Goal: Task Accomplishment & Management: Manage account settings

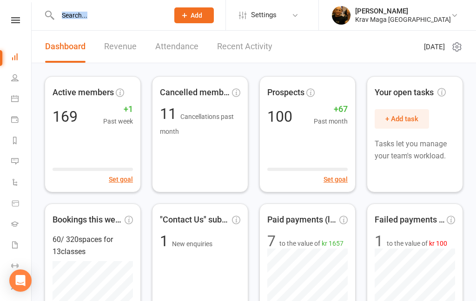
click at [89, 21] on input "text" at bounding box center [108, 15] width 107 height 13
click at [66, 16] on input "text" at bounding box center [108, 15] width 107 height 13
paste input "[PERSON_NAME]"
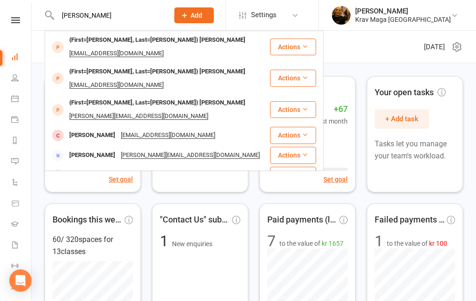
type input "[PERSON_NAME]"
click at [147, 41] on div "{First=[PERSON_NAME], Last=[PERSON_NAME]} [PERSON_NAME]" at bounding box center [157, 39] width 182 height 13
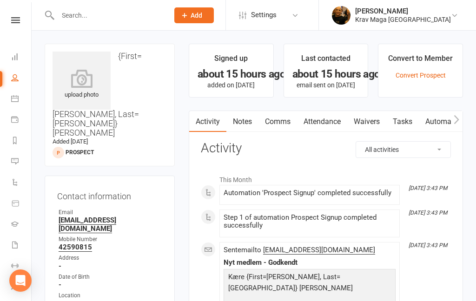
click at [279, 121] on link "Comms" at bounding box center [277, 121] width 39 height 21
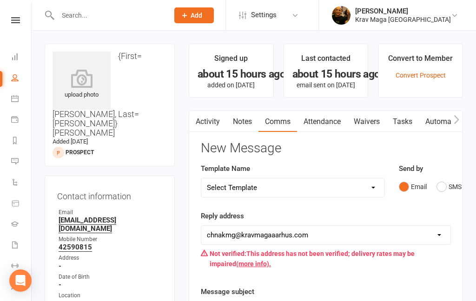
click at [376, 183] on select "Select Template [SMS] aflysning træning [Email] hvordan booke jeg på holdet [Em…" at bounding box center [292, 187] width 183 height 19
select select "15"
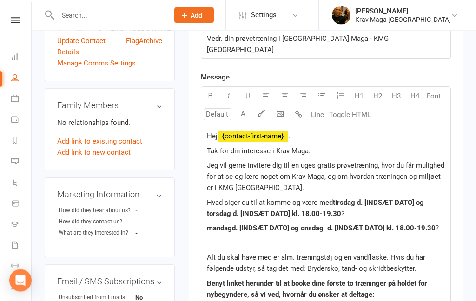
scroll to position [272, 0]
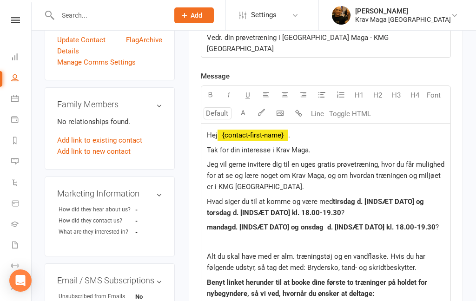
click at [439, 223] on span "?" at bounding box center [436, 227] width 3 height 8
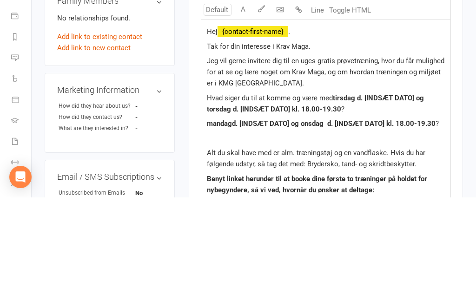
click at [435, 223] on span "d. [INDSÆT DATO] og onsdag d. [INDSÆT DATO] kl. 18.00-19.30" at bounding box center [333, 227] width 203 height 8
click at [439, 223] on span "?" at bounding box center [436, 227] width 3 height 8
click at [436, 222] on p "mandag d. [INDSÆT DATO] og onsdag d. [INDSÆT DATO] kl. 18.00-19.30 ?" at bounding box center [326, 227] width 238 height 11
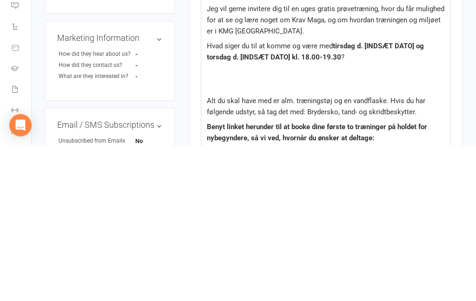
click at [415, 196] on p "Hvad siger du til at komme og være med tirsdag d. [INDSÆT DATO] og torsdag d. […" at bounding box center [326, 207] width 238 height 22
click at [255, 197] on span "[DATE] og torsdag d. [INDSÆT DATO] kl. 18.00-19.30" at bounding box center [318, 207] width 222 height 20
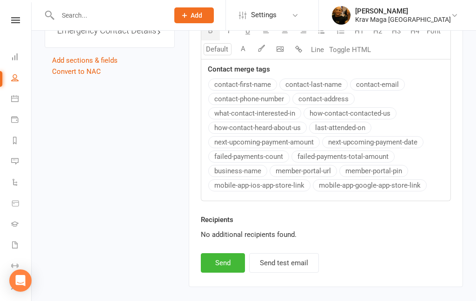
scroll to position [846, 0]
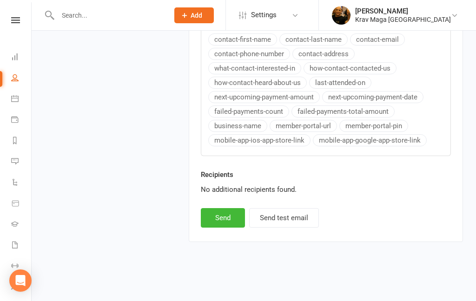
click at [219, 216] on button "Send" at bounding box center [223, 218] width 44 height 20
select select
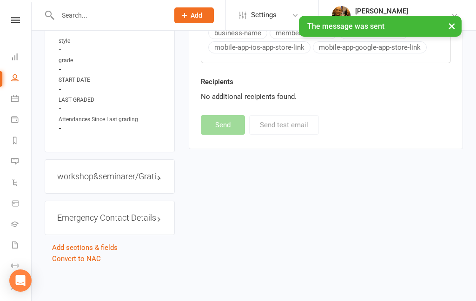
scroll to position [582, 0]
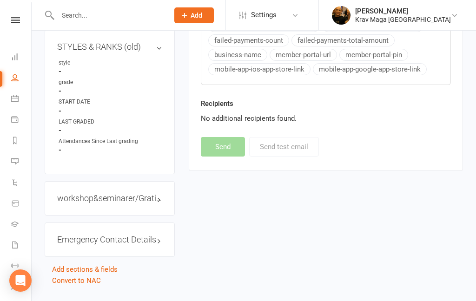
click at [101, 21] on input "text" at bounding box center [108, 15] width 107 height 13
paste input "[PERSON_NAME]"
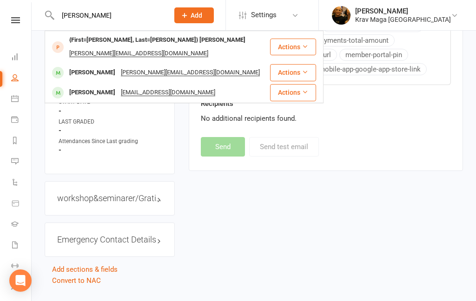
type input "[PERSON_NAME]"
click at [141, 45] on div "{First=[PERSON_NAME], Last=[PERSON_NAME]} [PERSON_NAME]" at bounding box center [157, 39] width 182 height 13
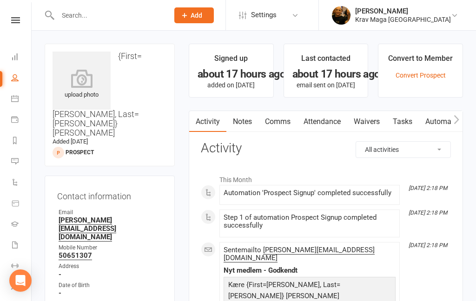
click at [280, 123] on link "Comms" at bounding box center [277, 121] width 39 height 21
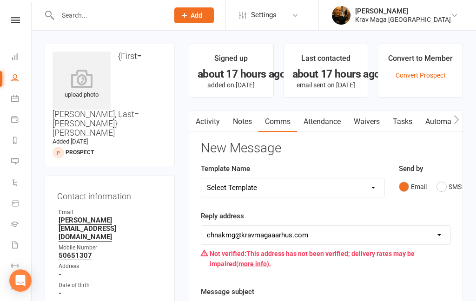
click at [377, 184] on select "Select Template [SMS] aflysning træning [Email] hvordan booke jeg på holdet [Em…" at bounding box center [292, 187] width 183 height 19
select select "4"
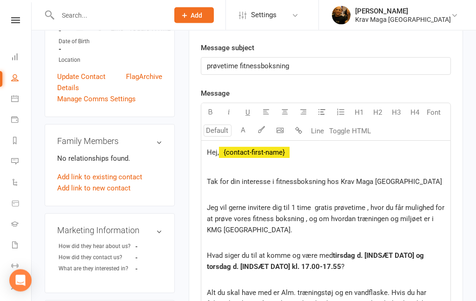
scroll to position [250, 0]
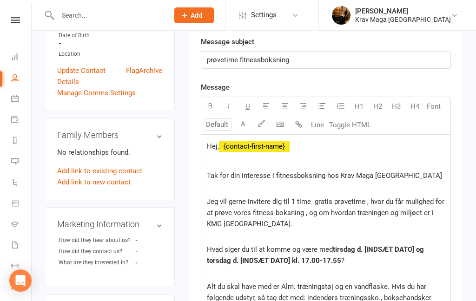
click at [412, 245] on span "tirsdag d. [INDSÆT DATO] og torsdag d. [INDSÆT DATO] kl. 17.00-17.55" at bounding box center [316, 255] width 219 height 20
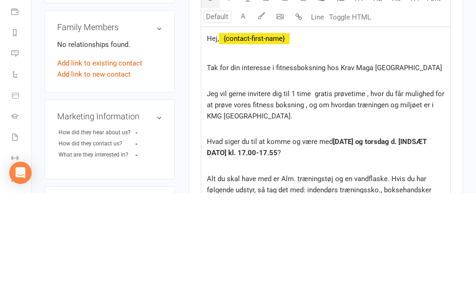
click at [418, 245] on span "[DATE] og torsdag d. [INDSÆT DATO] kl. 17.00-17.55" at bounding box center [318, 255] width 222 height 20
click at [412, 245] on span "[DATE] og torsdag d. [INDSÆT DATO] kl. 17.00-17.55" at bounding box center [318, 255] width 222 height 20
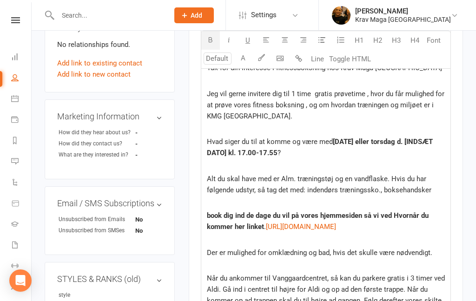
click at [263, 151] on span "[DATE] eller torsdag d. [INDSÆT DATO] kl. 17.00-17.55" at bounding box center [321, 148] width 228 height 20
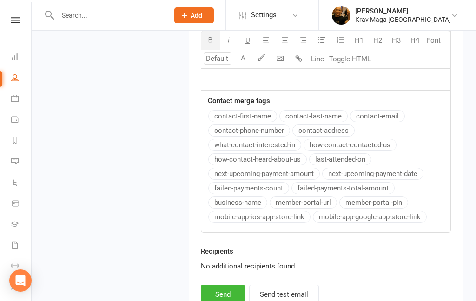
scroll to position [930, 0]
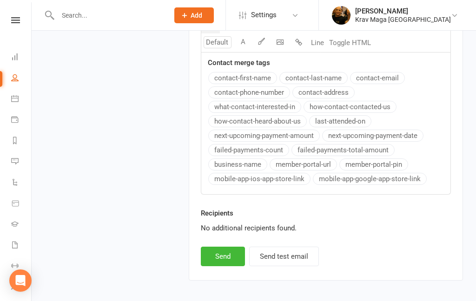
click at [216, 256] on button "Send" at bounding box center [223, 257] width 44 height 20
select select
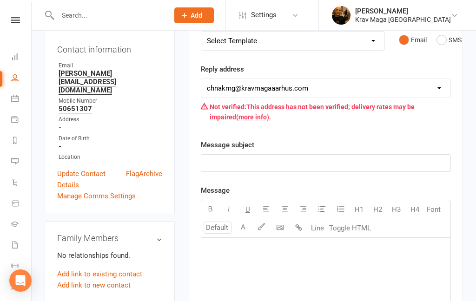
scroll to position [143, 0]
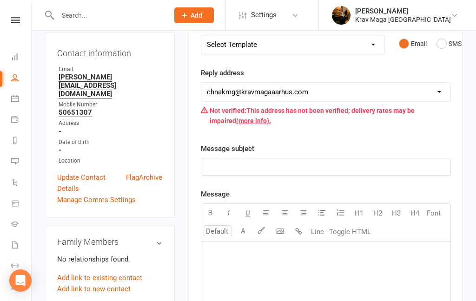
click at [18, 21] on icon at bounding box center [15, 20] width 9 height 6
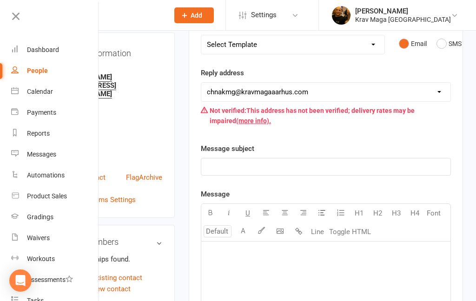
click at [33, 52] on div "Dashboard" at bounding box center [43, 49] width 32 height 7
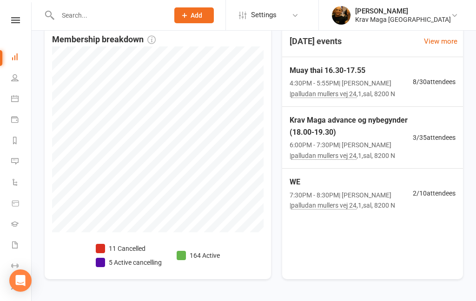
scroll to position [482, 0]
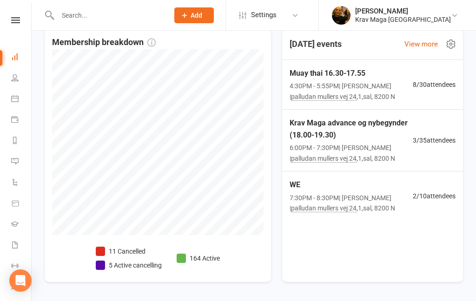
click at [351, 122] on span "Krav Maga advance og nybegynder (18.00-19.30)" at bounding box center [350, 129] width 123 height 24
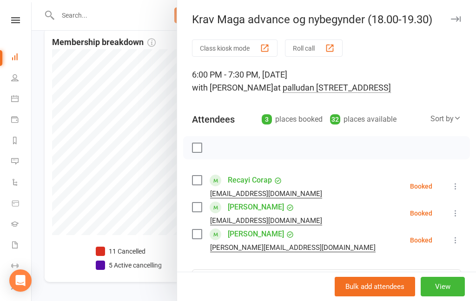
scroll to position [0, 0]
click at [33, 161] on div at bounding box center [254, 150] width 444 height 301
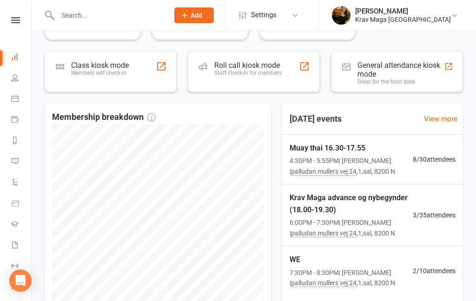
scroll to position [404, 0]
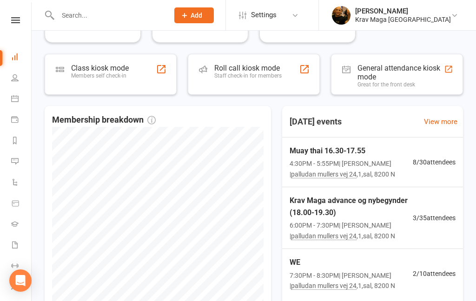
click at [353, 155] on span "Muay thai 16.30-17.55" at bounding box center [350, 151] width 123 height 12
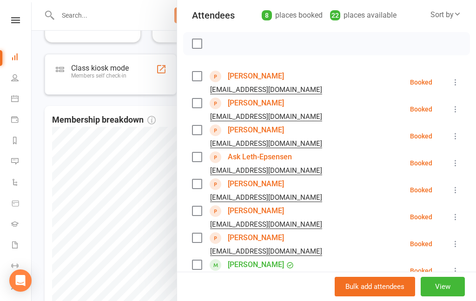
scroll to position [104, 0]
click at [56, 170] on div at bounding box center [254, 150] width 444 height 301
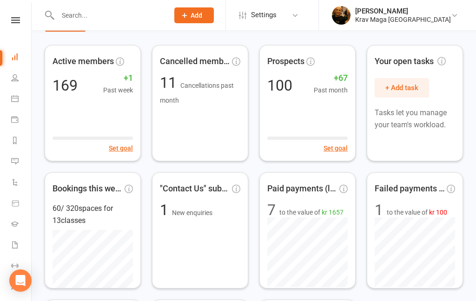
scroll to position [0, 0]
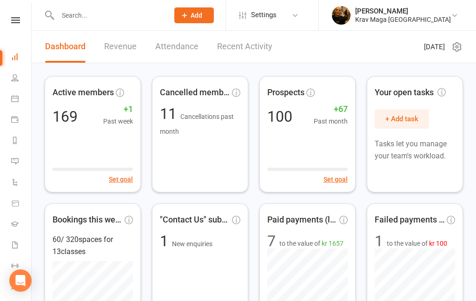
click at [118, 42] on link "Revenue" at bounding box center [120, 47] width 33 height 32
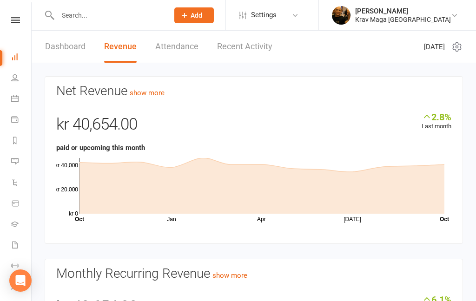
click at [17, 18] on icon at bounding box center [15, 20] width 9 height 6
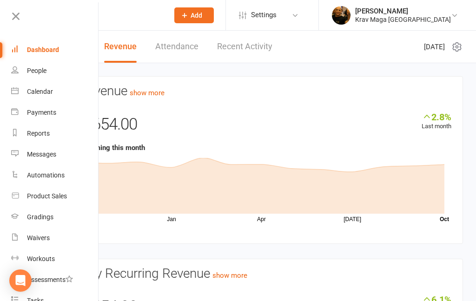
click at [46, 50] on div "Dashboard" at bounding box center [43, 49] width 32 height 7
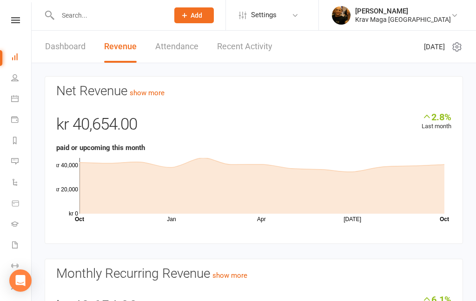
click at [62, 44] on link "Dashboard" at bounding box center [65, 47] width 40 height 32
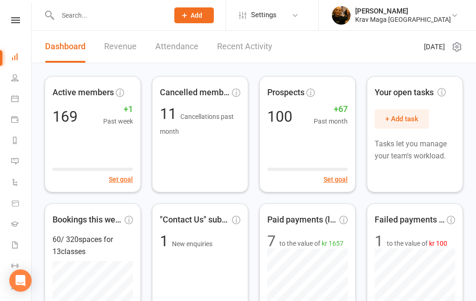
click at [16, 78] on icon at bounding box center [14, 77] width 7 height 7
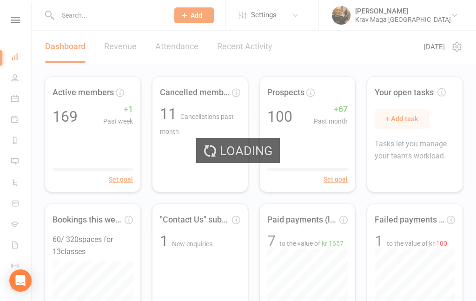
select select "100"
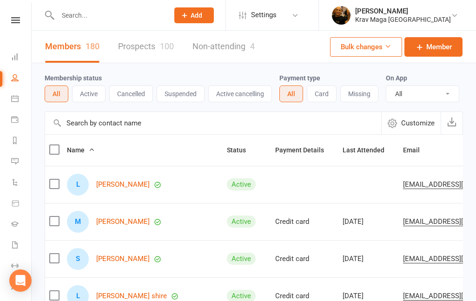
click at [15, 120] on icon at bounding box center [14, 119] width 7 height 7
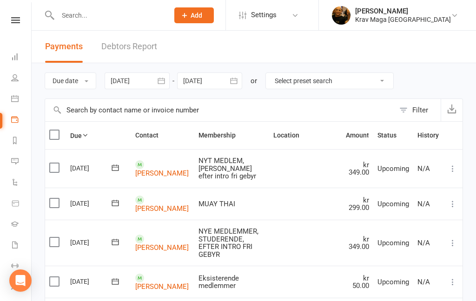
click at [14, 60] on icon at bounding box center [14, 56] width 7 height 7
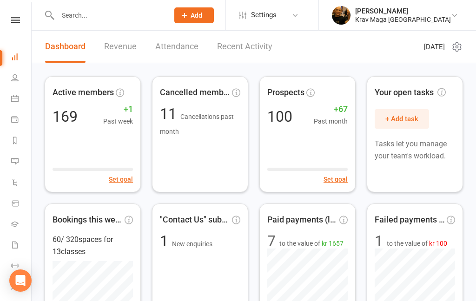
click at [14, 22] on icon at bounding box center [15, 20] width 9 height 6
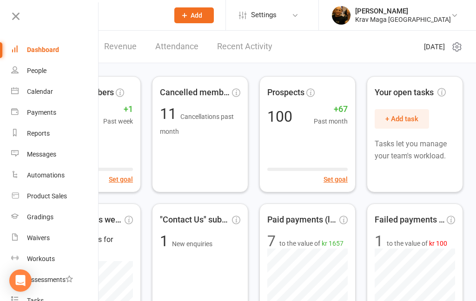
click at [36, 112] on div "Payments" at bounding box center [41, 112] width 29 height 7
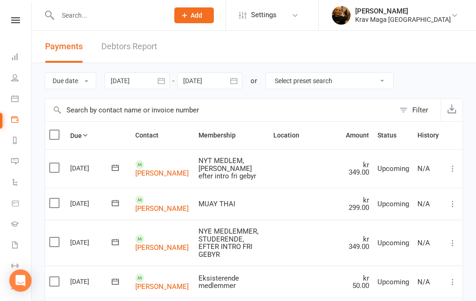
click at [421, 111] on div "Filter" at bounding box center [420, 110] width 16 height 11
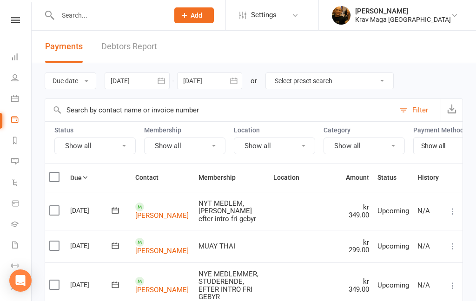
click at [213, 149] on button "Show all" at bounding box center [184, 146] width 81 height 17
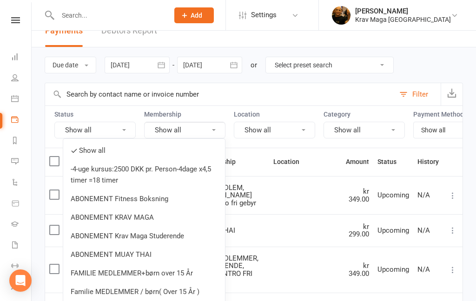
scroll to position [33, 0]
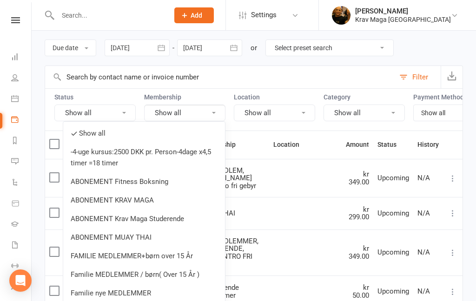
click at [92, 235] on link "ABONEMENT MUAY THAI" at bounding box center [144, 237] width 162 height 19
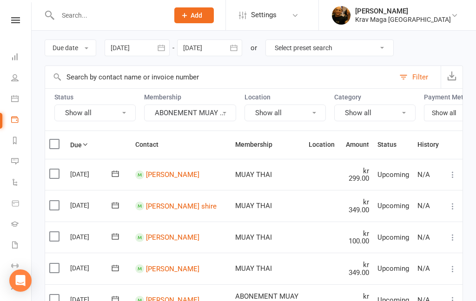
click at [164, 47] on icon "button" at bounding box center [160, 48] width 7 height 6
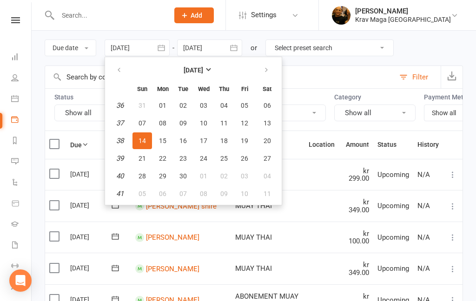
click at [120, 77] on button "button" at bounding box center [120, 70] width 20 height 17
click at [248, 105] on span "01" at bounding box center [244, 105] width 7 height 7
type input "[DATE]"
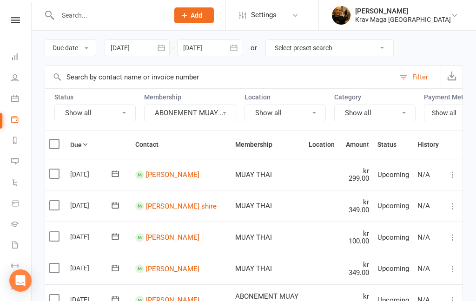
click at [236, 49] on icon "button" at bounding box center [233, 47] width 9 height 9
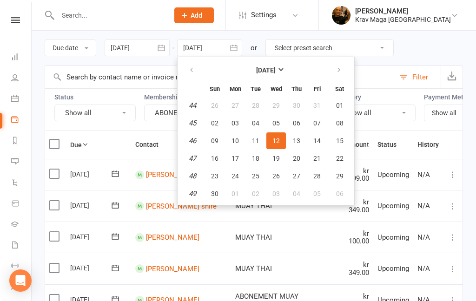
click at [193, 72] on icon "button" at bounding box center [191, 69] width 7 height 7
click at [193, 71] on icon "button" at bounding box center [191, 69] width 7 height 7
click at [191, 68] on icon "button" at bounding box center [191, 69] width 7 height 7
click at [216, 193] on span "31" at bounding box center [214, 193] width 7 height 7
type input "[DATE]"
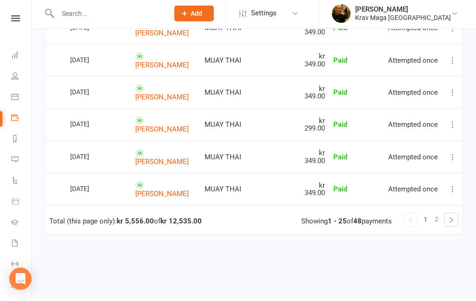
scroll to position [831, 0]
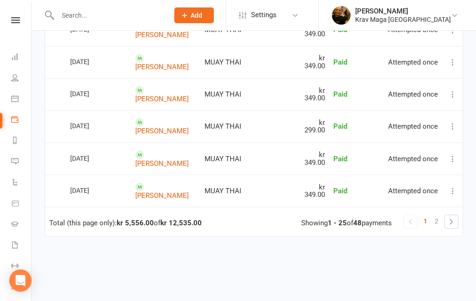
click at [436, 215] on span "2" at bounding box center [436, 221] width 4 height 13
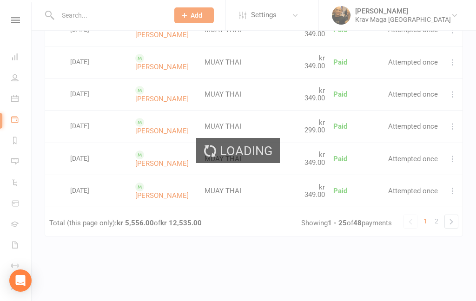
scroll to position [718, 0]
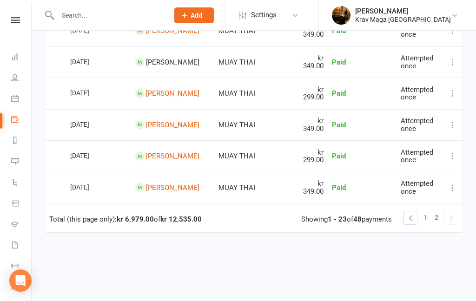
click at [423, 211] on link "1" at bounding box center [424, 217] width 11 height 13
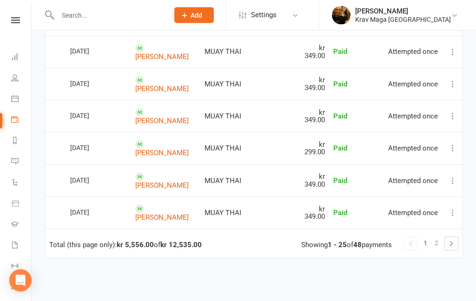
scroll to position [814, 0]
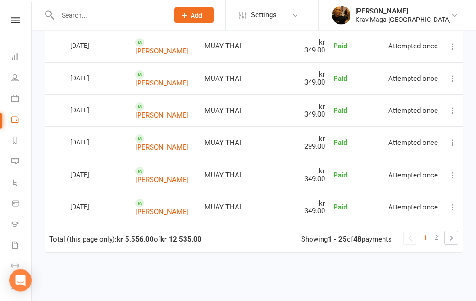
click at [437, 231] on span "2" at bounding box center [436, 237] width 4 height 13
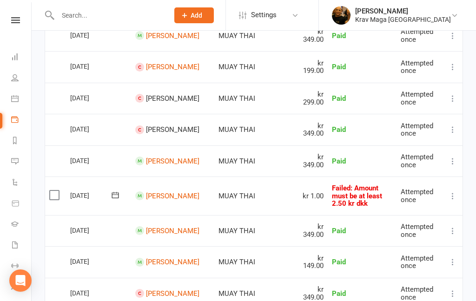
scroll to position [299, 0]
click at [174, 97] on span "[PERSON_NAME]" at bounding box center [172, 98] width 53 height 8
click at [192, 94] on span "[PERSON_NAME]" at bounding box center [172, 98] width 53 height 8
click at [163, 94] on span "[PERSON_NAME]" at bounding box center [172, 98] width 53 height 8
click at [159, 94] on span "[PERSON_NAME]" at bounding box center [172, 98] width 53 height 8
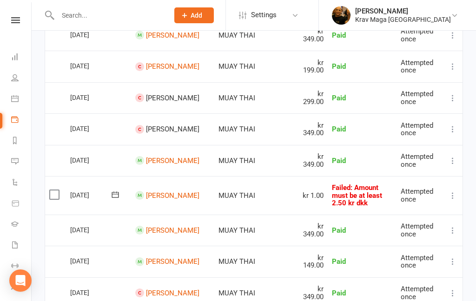
click at [154, 96] on span "[PERSON_NAME]" at bounding box center [172, 98] width 53 height 8
click at [142, 94] on span at bounding box center [139, 97] width 9 height 9
click at [165, 157] on link "[PERSON_NAME]" at bounding box center [172, 161] width 53 height 8
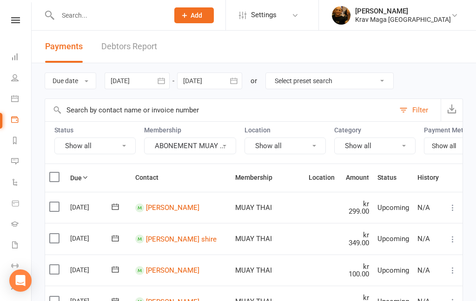
click at [162, 84] on icon "button" at bounding box center [160, 81] width 7 height 6
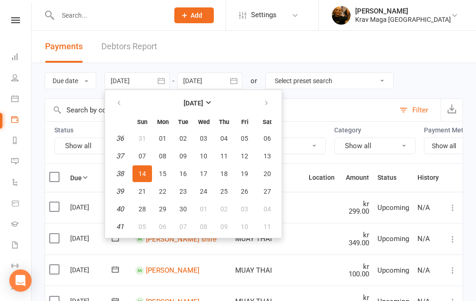
click at [124, 98] on button "button" at bounding box center [120, 103] width 20 height 17
click at [162, 79] on icon "button" at bounding box center [161, 80] width 9 height 9
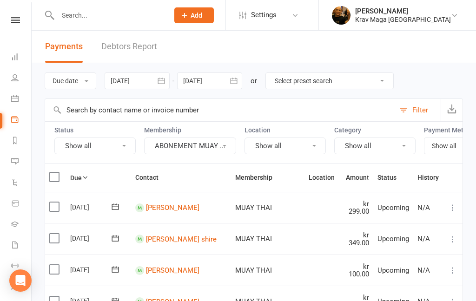
click at [160, 82] on icon "button" at bounding box center [160, 81] width 7 height 6
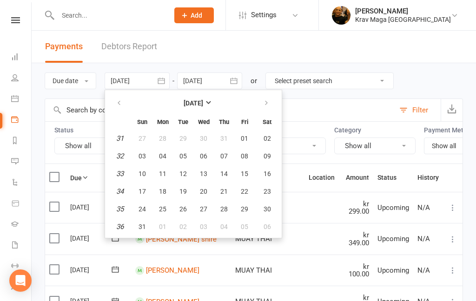
click at [119, 105] on icon "button" at bounding box center [119, 102] width 7 height 7
click at [261, 105] on button "button" at bounding box center [267, 103] width 20 height 17
click at [246, 139] on span "01" at bounding box center [244, 138] width 7 height 7
type input "[DATE]"
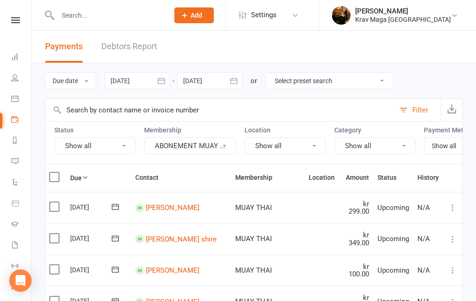
click at [233, 81] on icon "button" at bounding box center [233, 80] width 9 height 9
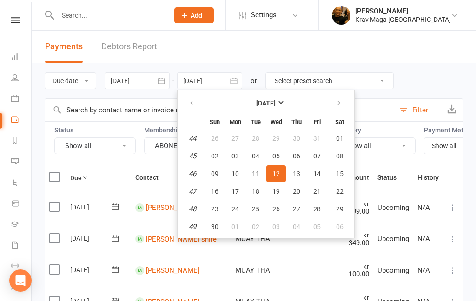
click at [198, 105] on button "button" at bounding box center [192, 103] width 20 height 17
click at [192, 107] on button "button" at bounding box center [192, 103] width 20 height 17
click at [197, 106] on button "button" at bounding box center [192, 103] width 20 height 17
click at [217, 230] on span "31" at bounding box center [214, 226] width 7 height 7
type input "[DATE]"
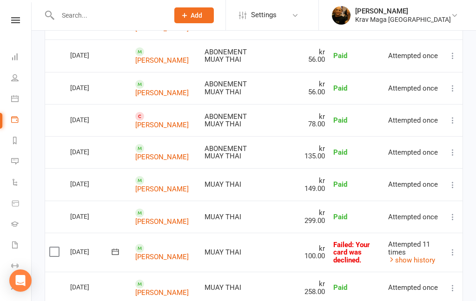
scroll to position [207, 0]
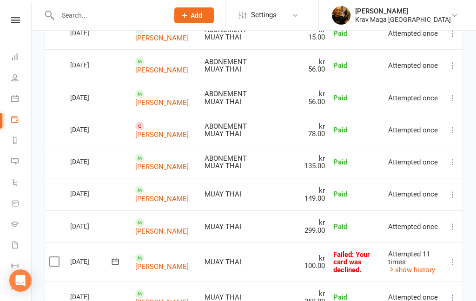
click at [153, 131] on link "[PERSON_NAME]" at bounding box center [161, 135] width 53 height 8
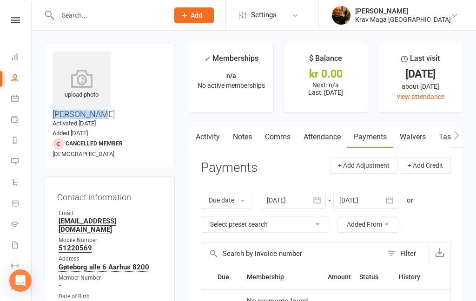
click at [81, 20] on input "text" at bounding box center [108, 15] width 107 height 13
click at [79, 21] on input "text" at bounding box center [108, 15] width 107 height 13
paste input "[PERSON_NAME]"
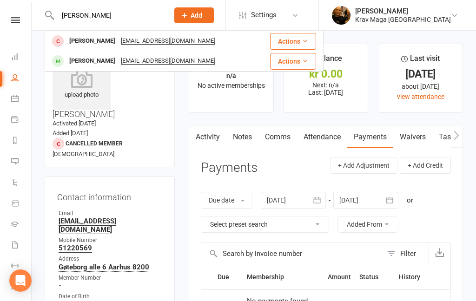
type input "[PERSON_NAME]"
click at [87, 42] on div "[PERSON_NAME]" at bounding box center [92, 40] width 52 height 13
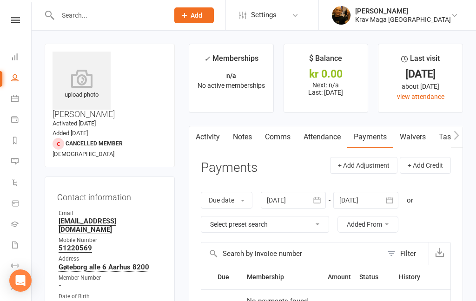
click at [461, 130] on button "button" at bounding box center [457, 136] width 12 height 21
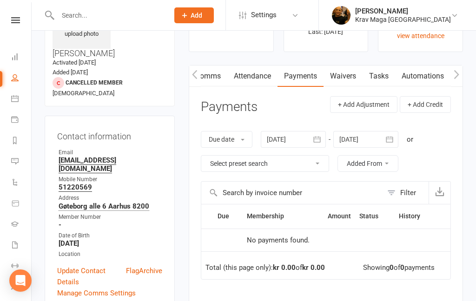
scroll to position [62, 0]
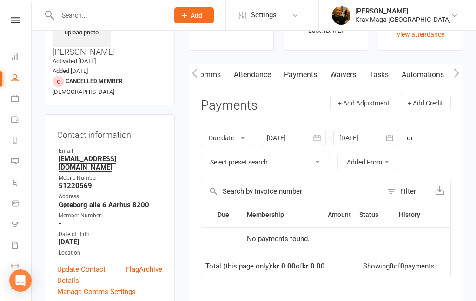
click at [151, 264] on link "Archive" at bounding box center [150, 275] width 23 height 22
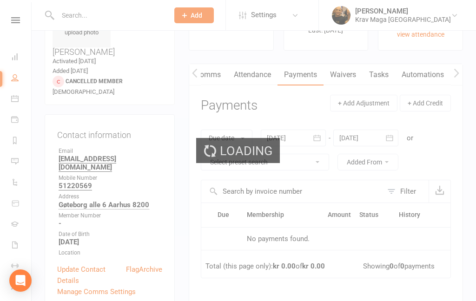
scroll to position [99, 0]
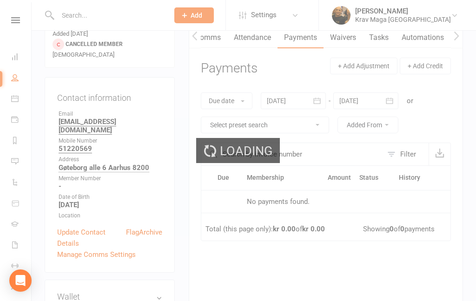
select select "100"
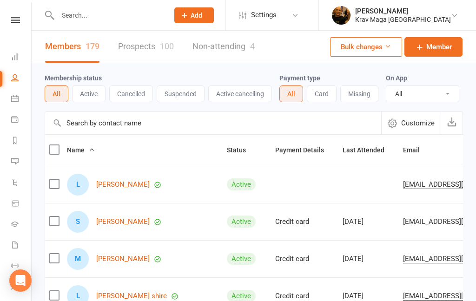
click at [14, 125] on link "Payments" at bounding box center [21, 120] width 21 height 21
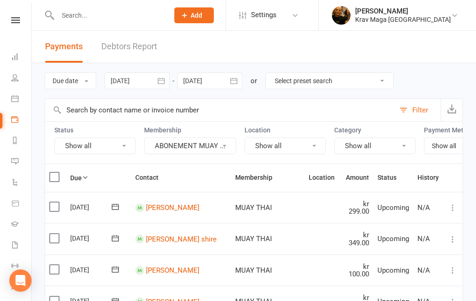
click at [162, 79] on icon "button" at bounding box center [161, 80] width 9 height 9
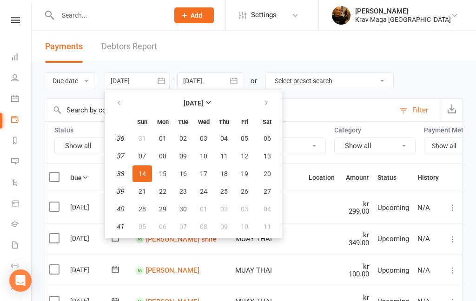
click at [122, 105] on icon "button" at bounding box center [119, 102] width 7 height 7
click at [122, 103] on icon "button" at bounding box center [119, 102] width 7 height 7
click at [273, 104] on button "button" at bounding box center [267, 103] width 20 height 17
click at [246, 141] on span "01" at bounding box center [244, 138] width 7 height 7
type input "[DATE]"
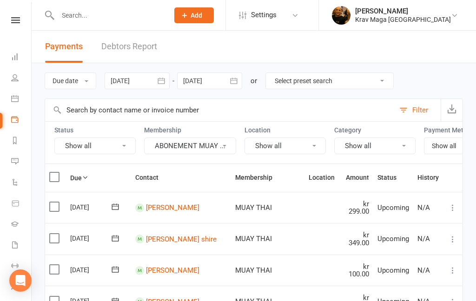
click at [231, 79] on icon "button" at bounding box center [233, 80] width 9 height 9
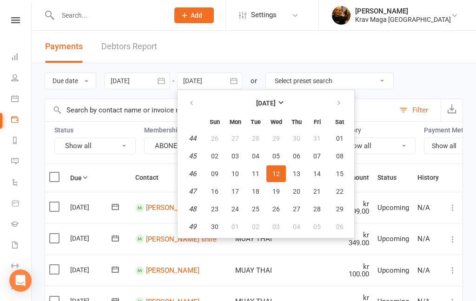
click at [195, 104] on icon "button" at bounding box center [191, 102] width 7 height 7
click at [190, 104] on icon "button" at bounding box center [191, 102] width 7 height 7
click at [192, 105] on icon "button" at bounding box center [191, 102] width 7 height 7
click at [215, 228] on span "31" at bounding box center [214, 226] width 7 height 7
type input "[DATE]"
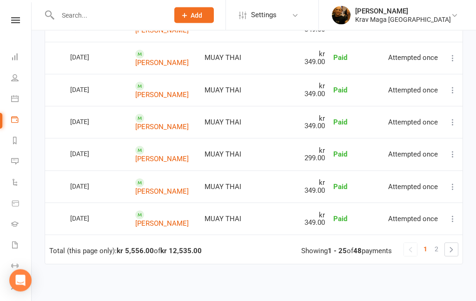
scroll to position [803, 0]
click at [436, 242] on span "2" at bounding box center [436, 248] width 4 height 13
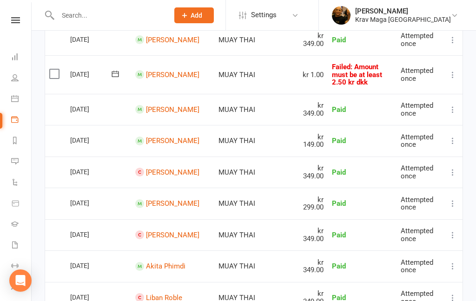
scroll to position [419, 0]
click at [180, 169] on link "[PERSON_NAME]" at bounding box center [172, 173] width 53 height 8
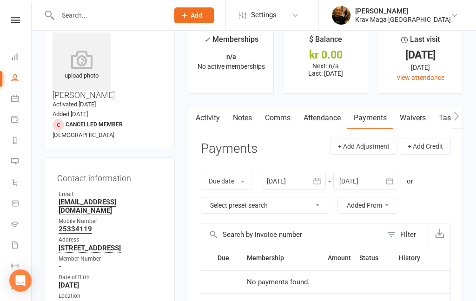
scroll to position [19, 0]
click at [376, 119] on link "Payments" at bounding box center [370, 118] width 46 height 21
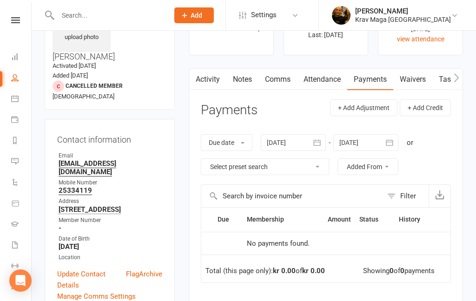
scroll to position [66, 0]
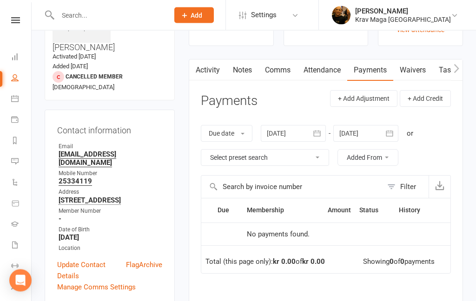
click at [151, 260] on link "Archive" at bounding box center [150, 271] width 23 height 22
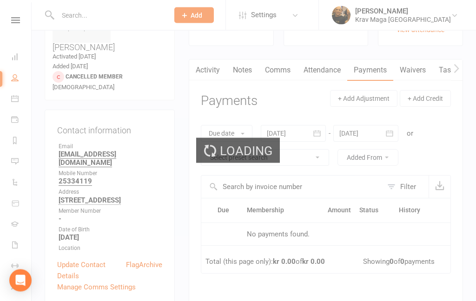
scroll to position [104, 0]
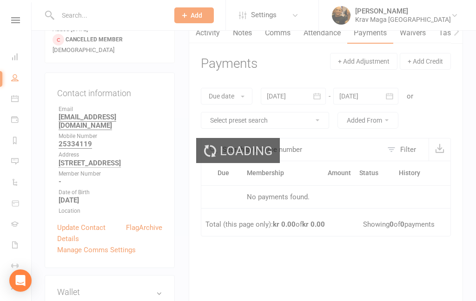
select select "100"
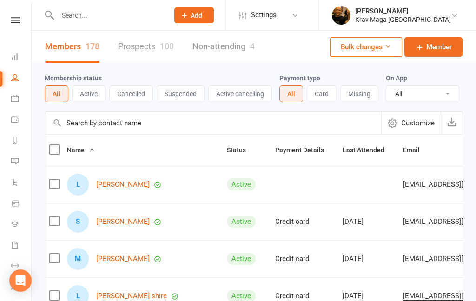
click at [94, 20] on input "text" at bounding box center [108, 15] width 107 height 13
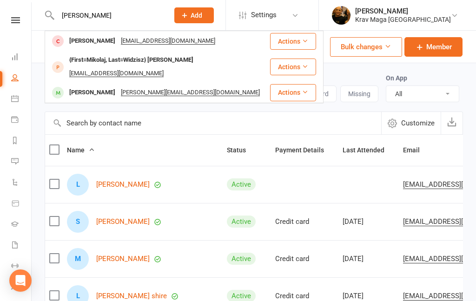
type input "[PERSON_NAME]"
click at [91, 41] on div "[PERSON_NAME]" at bounding box center [92, 40] width 52 height 13
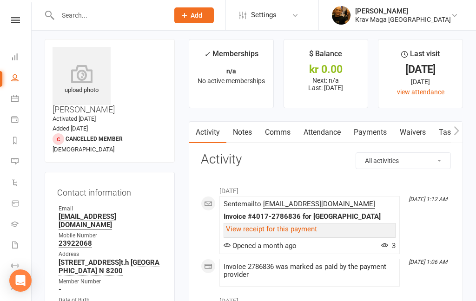
scroll to position [20, 0]
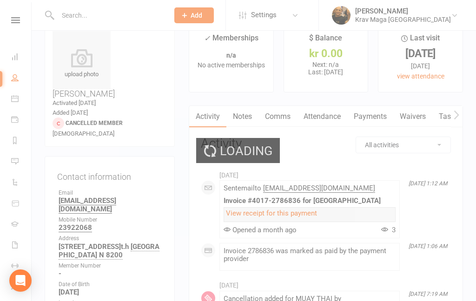
scroll to position [58, 0]
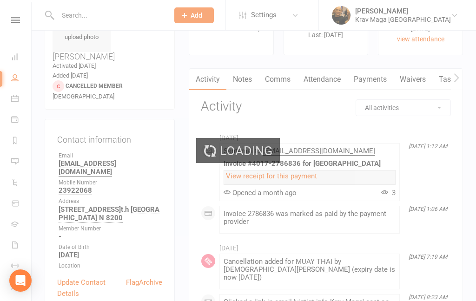
select select "100"
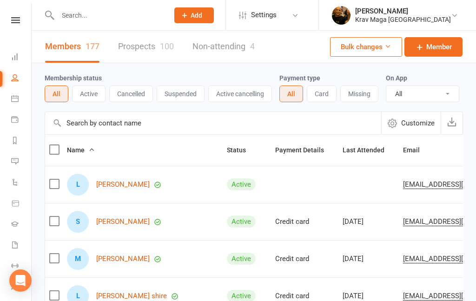
click at [105, 20] on input "text" at bounding box center [108, 15] width 107 height 13
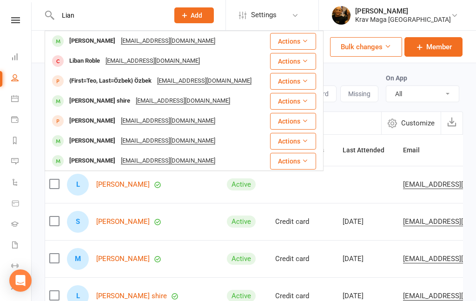
type input "Lian"
click at [85, 60] on div "Liban Roble" at bounding box center [84, 60] width 36 height 13
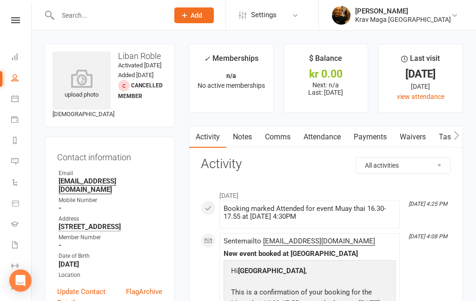
select select "100"
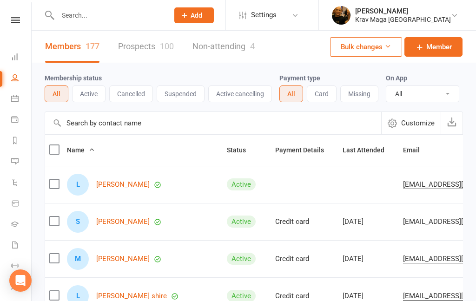
click at [16, 124] on link "Payments" at bounding box center [21, 120] width 21 height 21
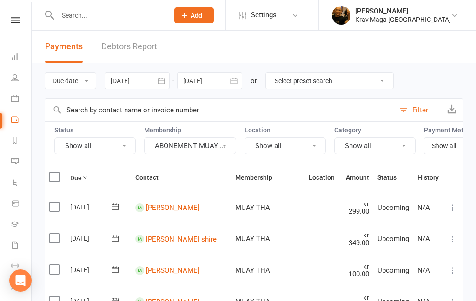
click at [162, 80] on icon "button" at bounding box center [161, 80] width 9 height 9
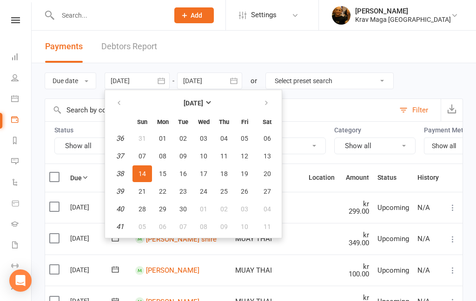
click at [117, 101] on icon "button" at bounding box center [119, 102] width 7 height 7
click at [246, 137] on span "01" at bounding box center [244, 138] width 7 height 7
type input "[DATE]"
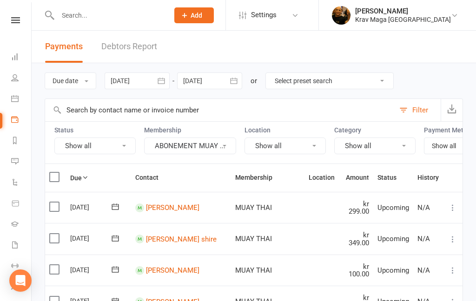
click at [235, 79] on icon "button" at bounding box center [233, 80] width 9 height 9
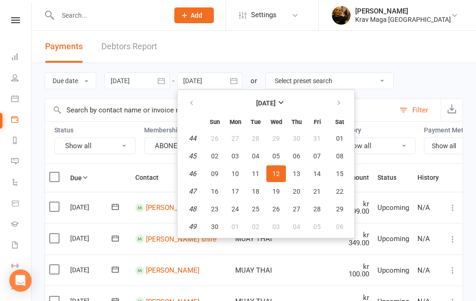
click at [197, 104] on button "button" at bounding box center [192, 103] width 20 height 17
click at [192, 104] on icon "button" at bounding box center [191, 102] width 7 height 7
click at [218, 227] on span "31" at bounding box center [214, 226] width 7 height 7
type input "[DATE]"
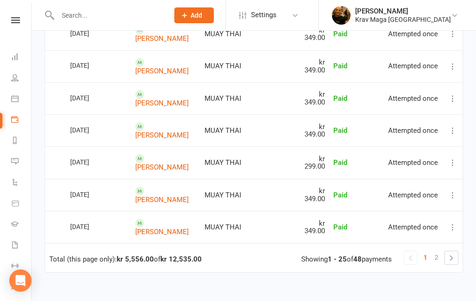
scroll to position [831, 0]
